Goal: Task Accomplishment & Management: Manage account settings

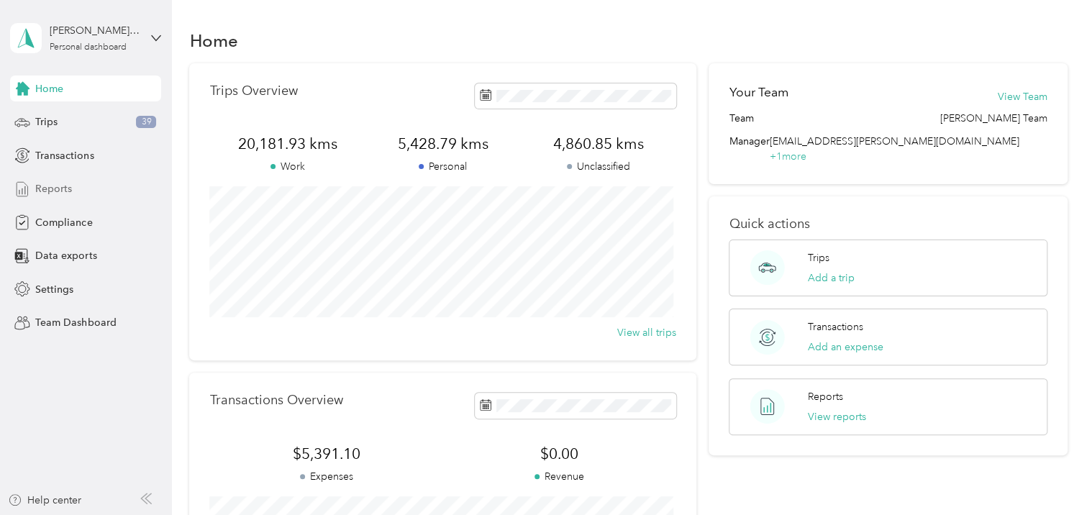
click at [64, 184] on span "Reports" at bounding box center [53, 188] width 37 height 15
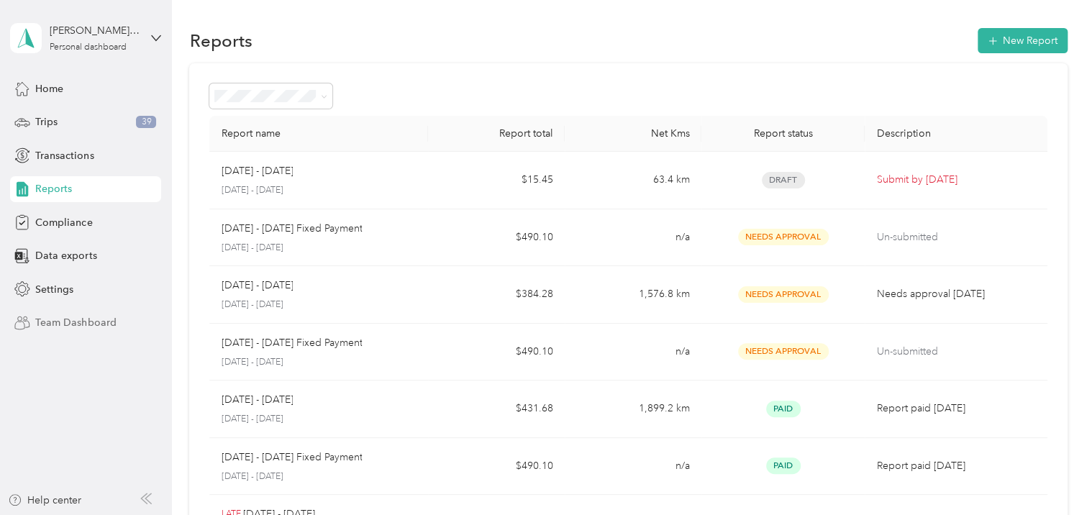
click at [52, 322] on span "Team Dashboard" at bounding box center [75, 322] width 81 height 15
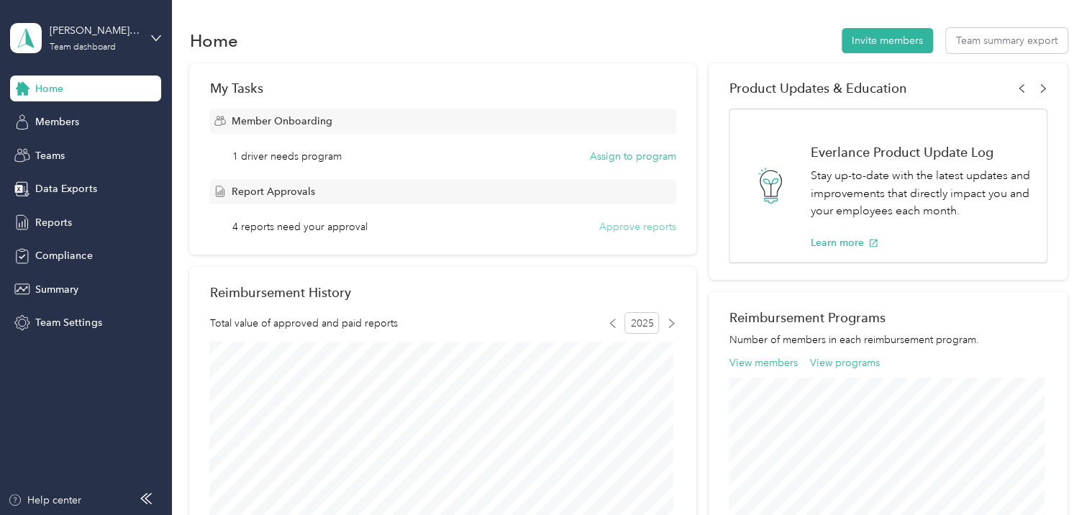
click at [620, 225] on button "Approve reports" at bounding box center [637, 226] width 77 height 15
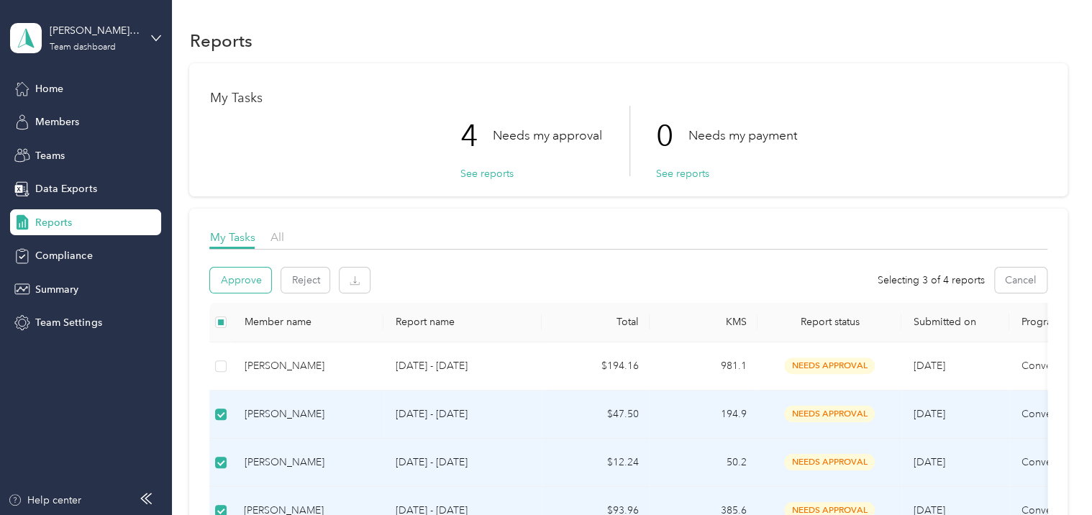
click at [245, 284] on button "Approve" at bounding box center [240, 280] width 61 height 25
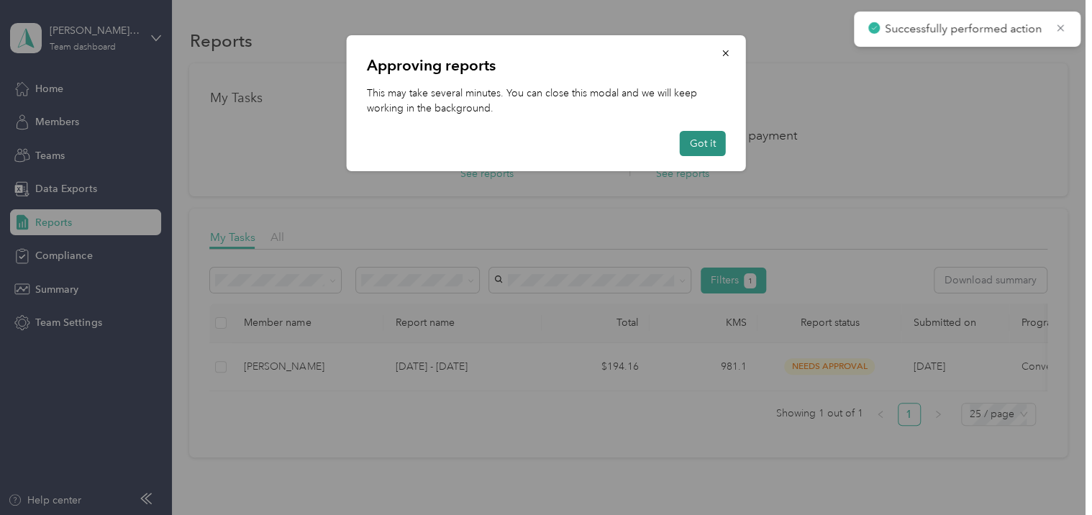
click at [716, 145] on button "Got it" at bounding box center [703, 143] width 46 height 25
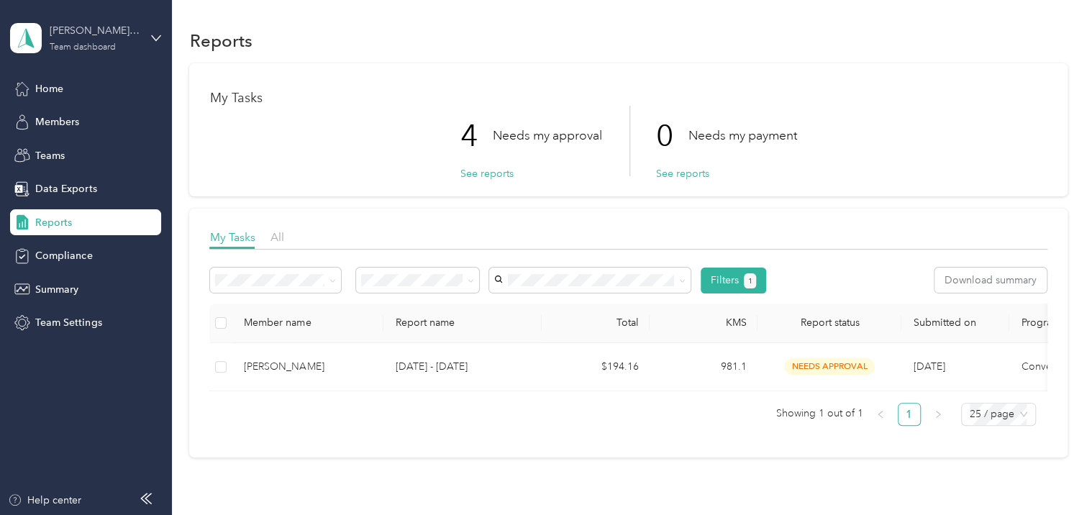
click at [126, 32] on div "[PERSON_NAME] Team" at bounding box center [95, 30] width 90 height 15
click at [86, 148] on div "Personal dashboard" at bounding box center [68, 149] width 91 height 15
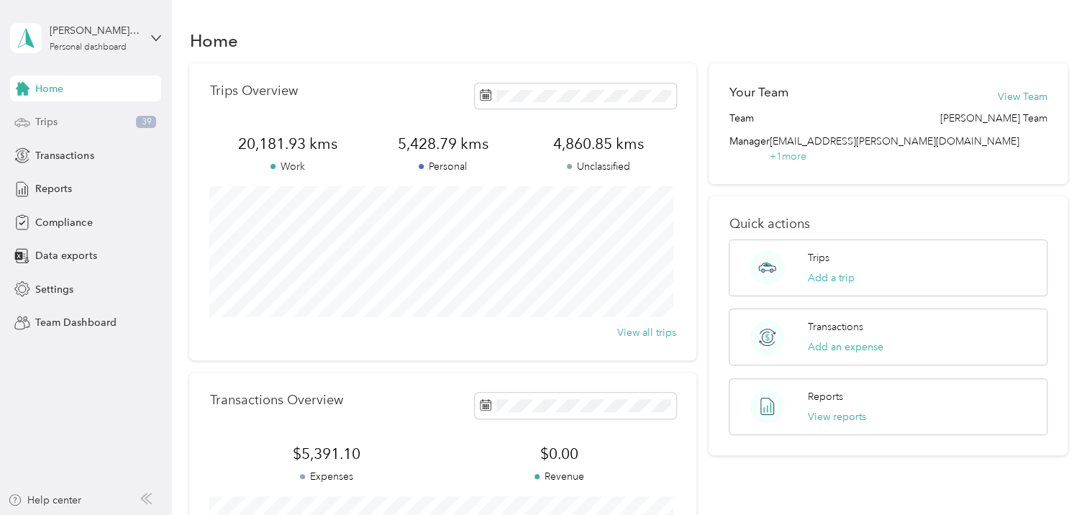
click at [40, 124] on span "Trips" at bounding box center [46, 121] width 22 height 15
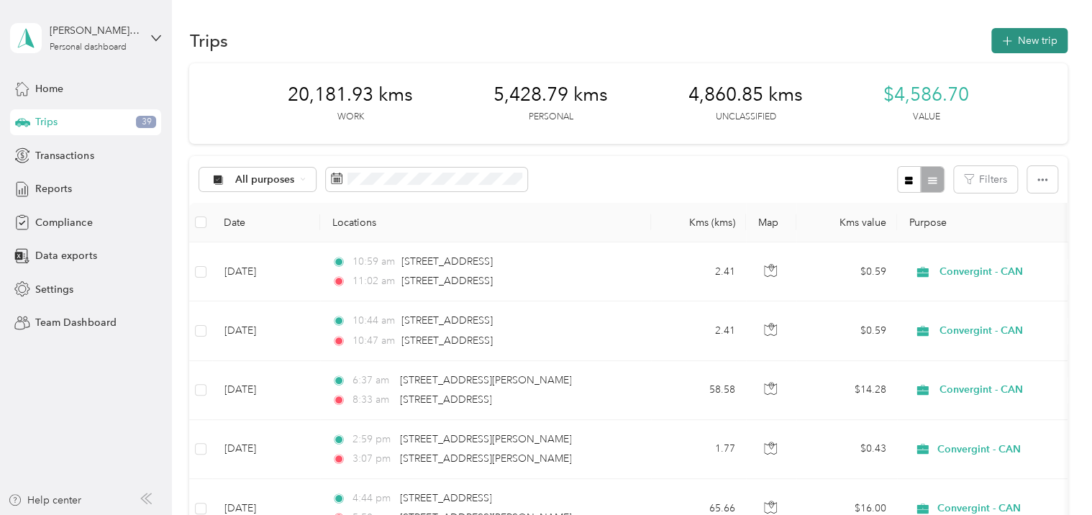
click at [1018, 44] on button "New trip" at bounding box center [1030, 40] width 76 height 25
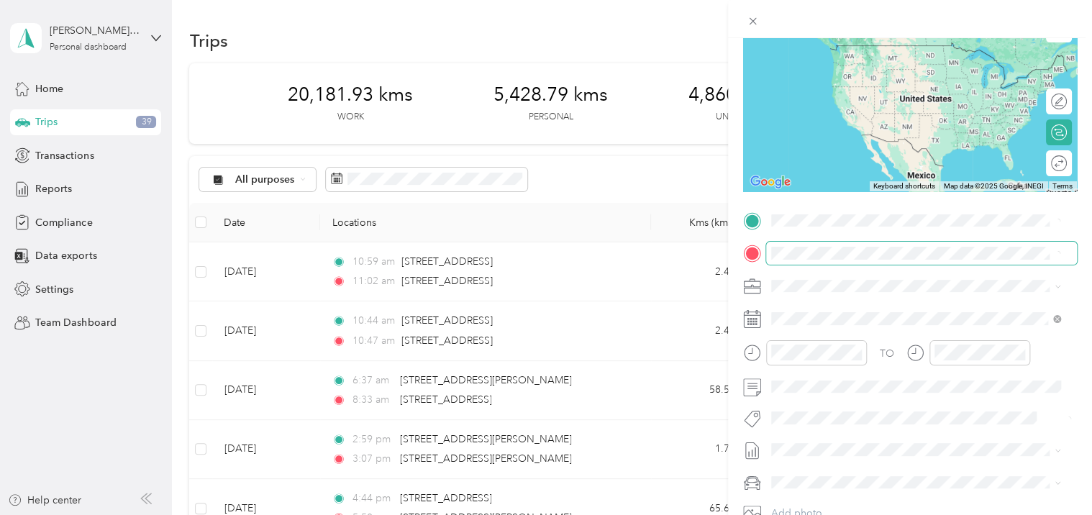
scroll to position [144, 0]
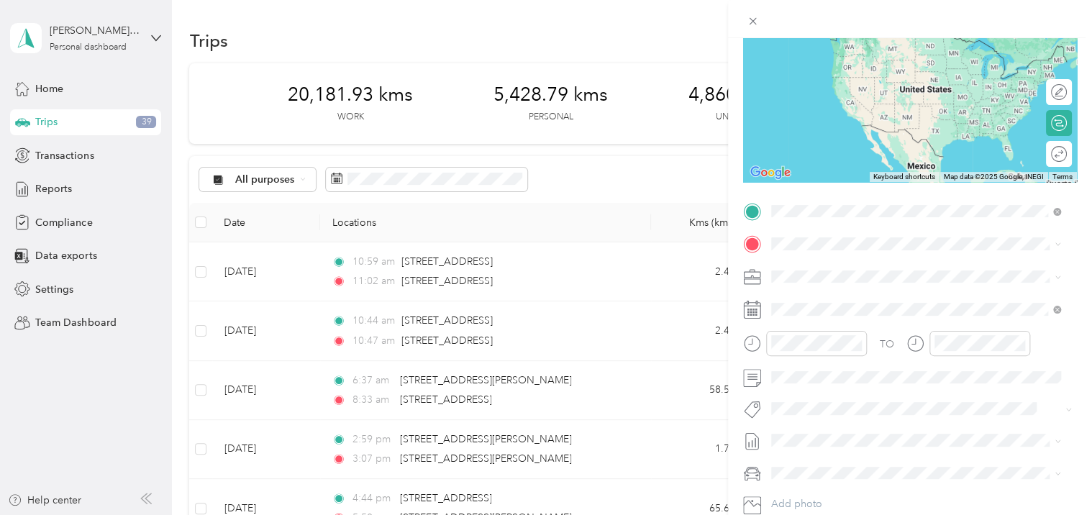
click at [851, 269] on span "[STREET_ADDRESS][PERSON_NAME]" at bounding box center [883, 263] width 171 height 13
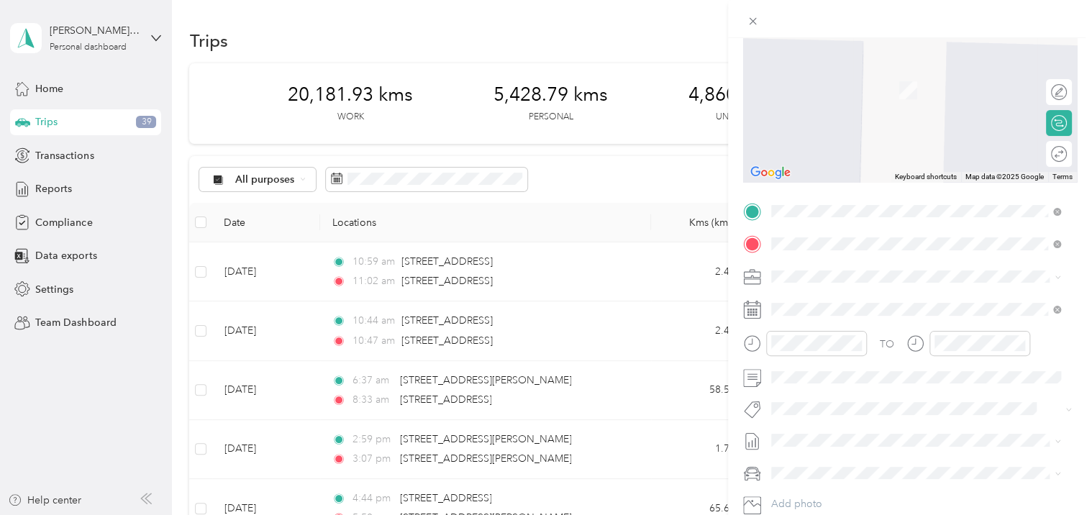
click at [833, 299] on span "Delta [GEOGRAPHIC_DATA], [GEOGRAPHIC_DATA]" at bounding box center [904, 301] width 213 height 25
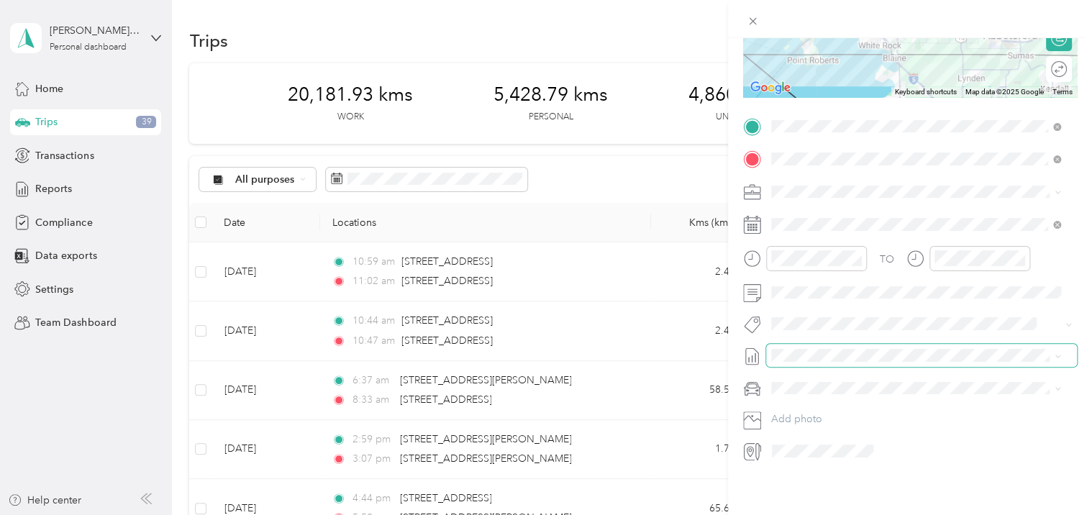
scroll to position [0, 0]
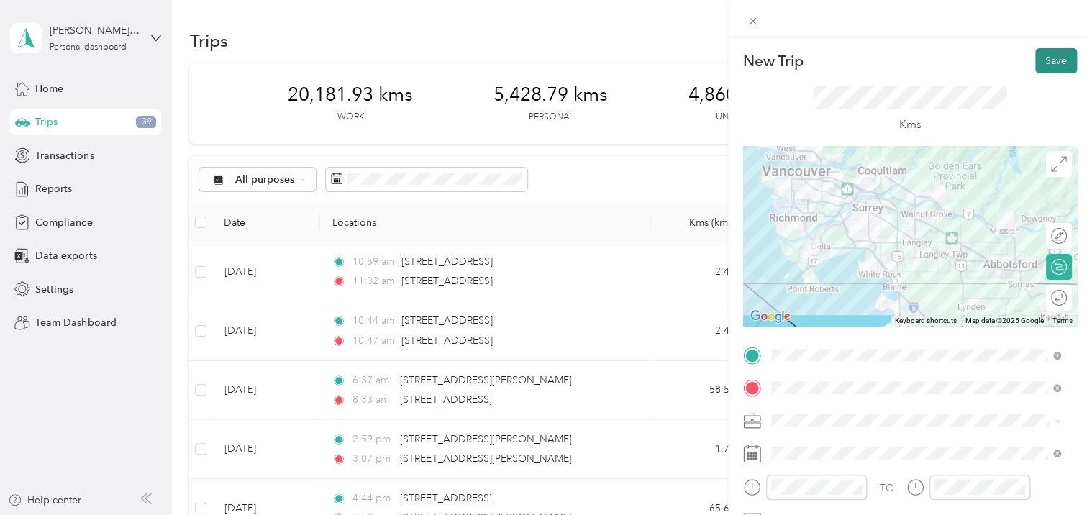
click at [1047, 60] on button "Save" at bounding box center [1057, 60] width 42 height 25
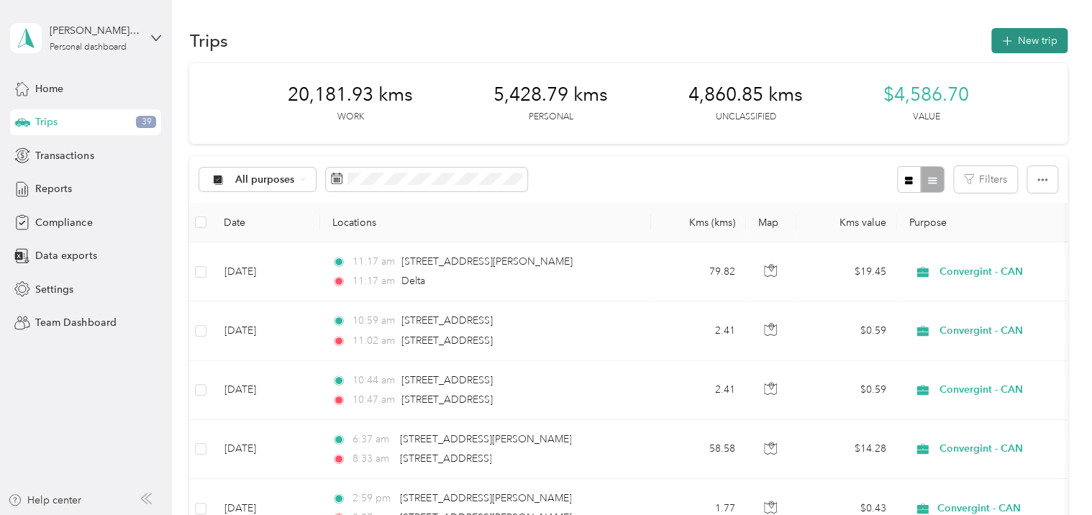
click at [1009, 42] on icon "button" at bounding box center [1007, 41] width 17 height 17
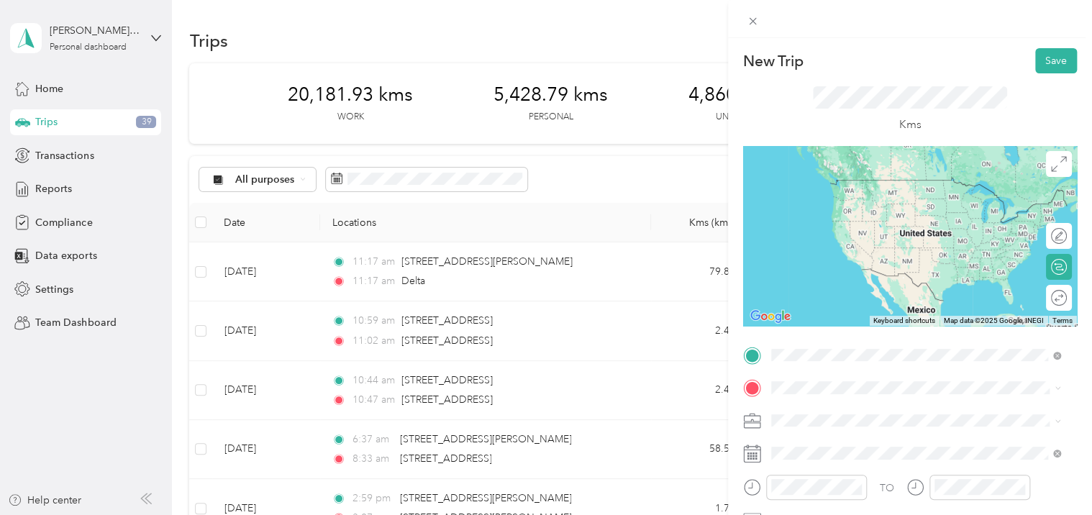
click at [821, 184] on span "Delta [GEOGRAPHIC_DATA], [GEOGRAPHIC_DATA]" at bounding box center [904, 185] width 213 height 25
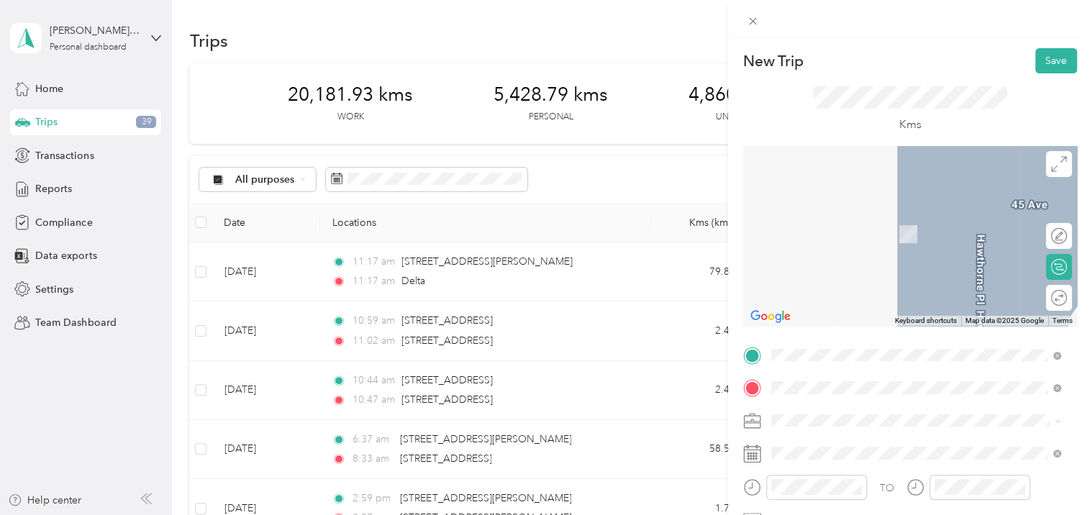
click at [812, 219] on span "[STREET_ADDRESS]" at bounding box center [843, 213] width 91 height 13
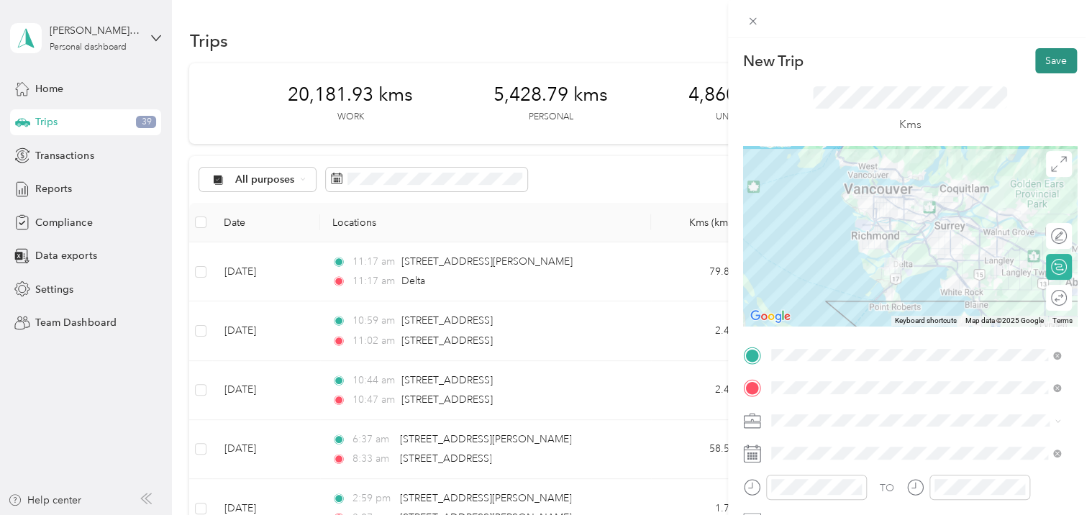
click at [1053, 63] on button "Save" at bounding box center [1057, 60] width 42 height 25
